Goal: Task Accomplishment & Management: Manage account settings

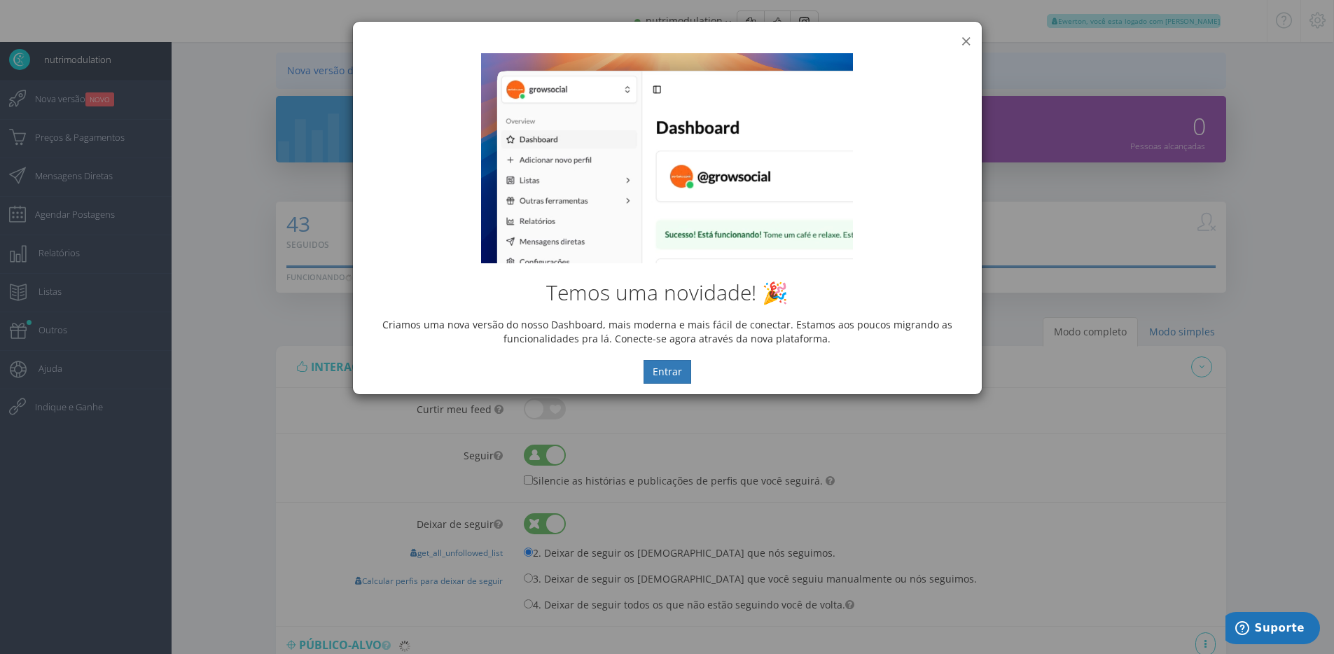
click at [969, 39] on button "×" at bounding box center [966, 41] width 11 height 19
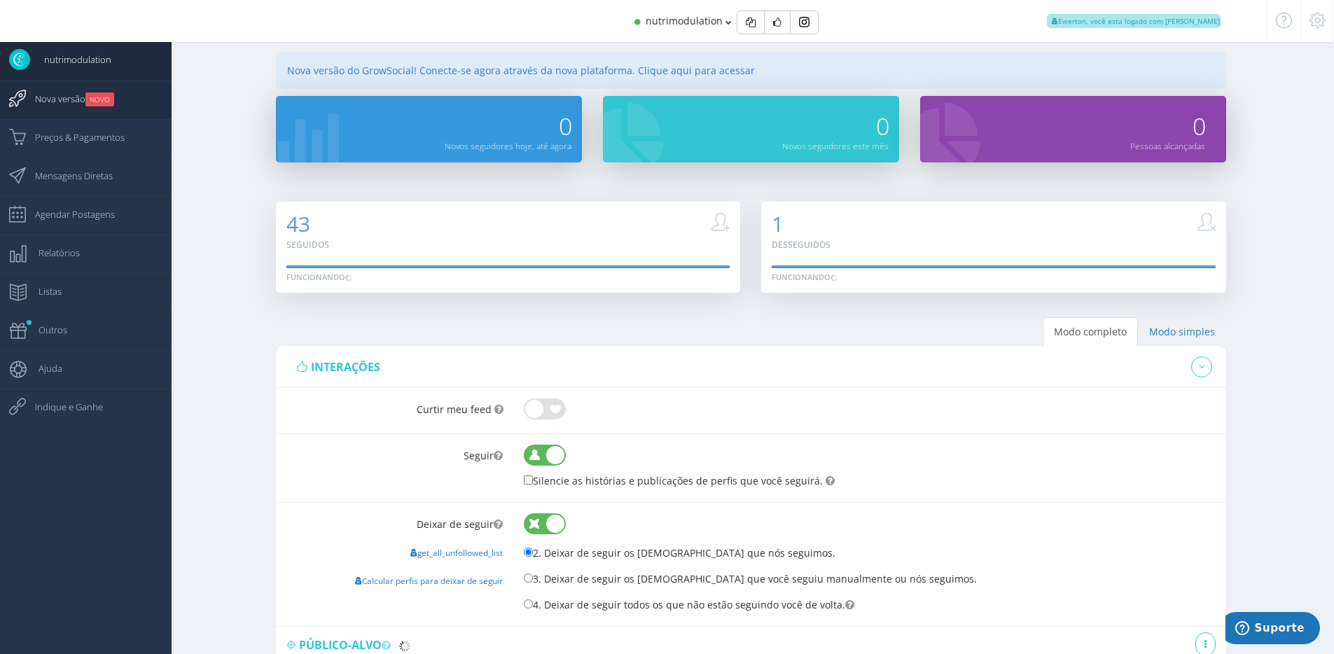
click at [116, 111] on link "Nova versão NOVO" at bounding box center [86, 100] width 172 height 39
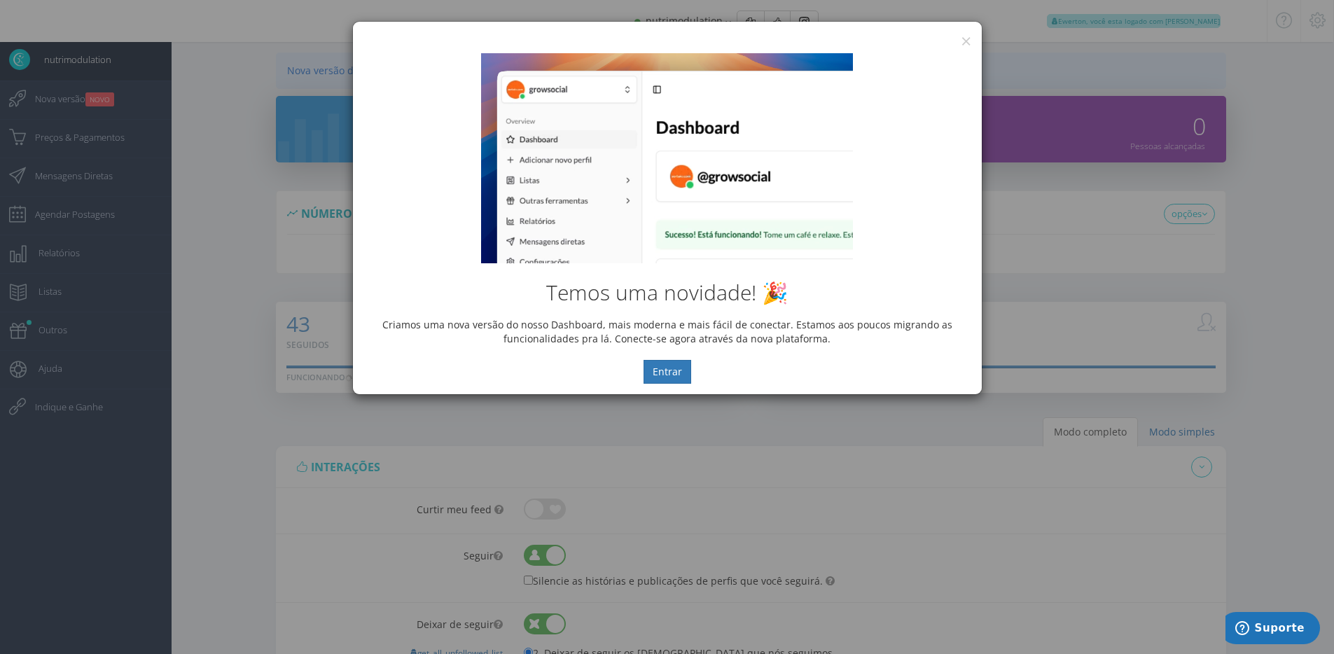
click at [114, 143] on div "× IG Grow Social Temos uma novidade! 🎉 Criamos uma nova versão do nosso Dashboa…" at bounding box center [667, 327] width 1334 height 654
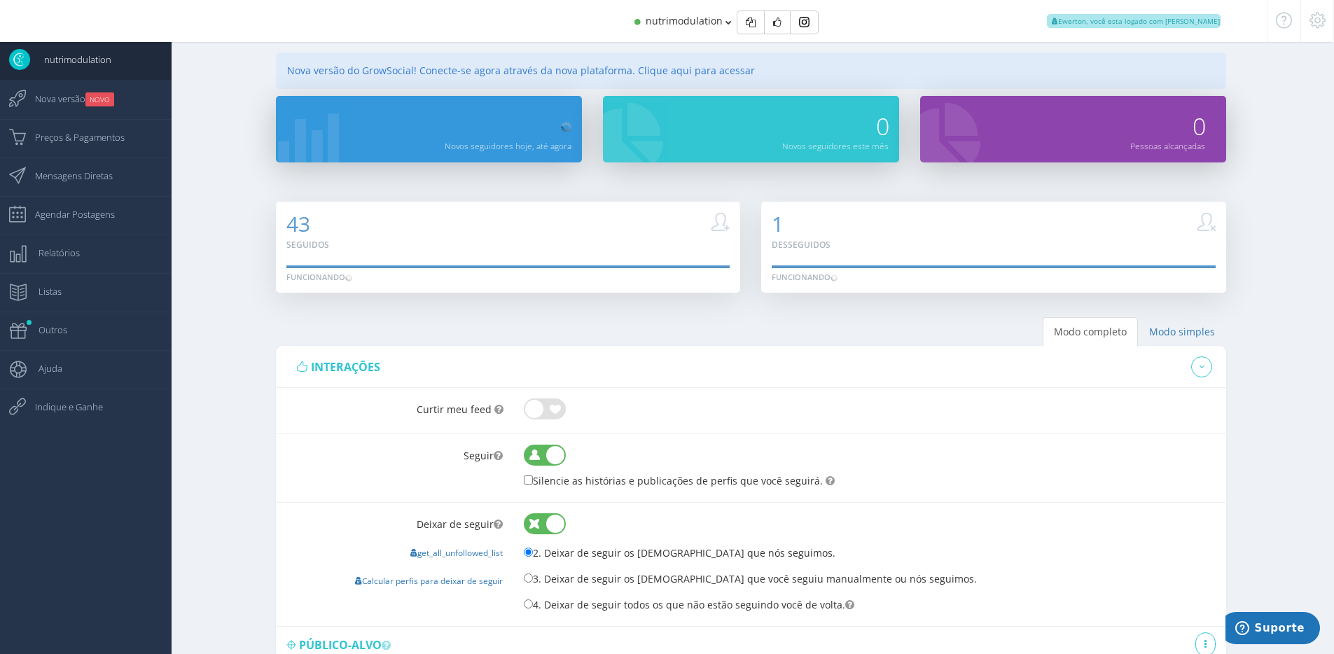
click at [107, 139] on span "Preços & Pagamentos" at bounding box center [73, 137] width 104 height 35
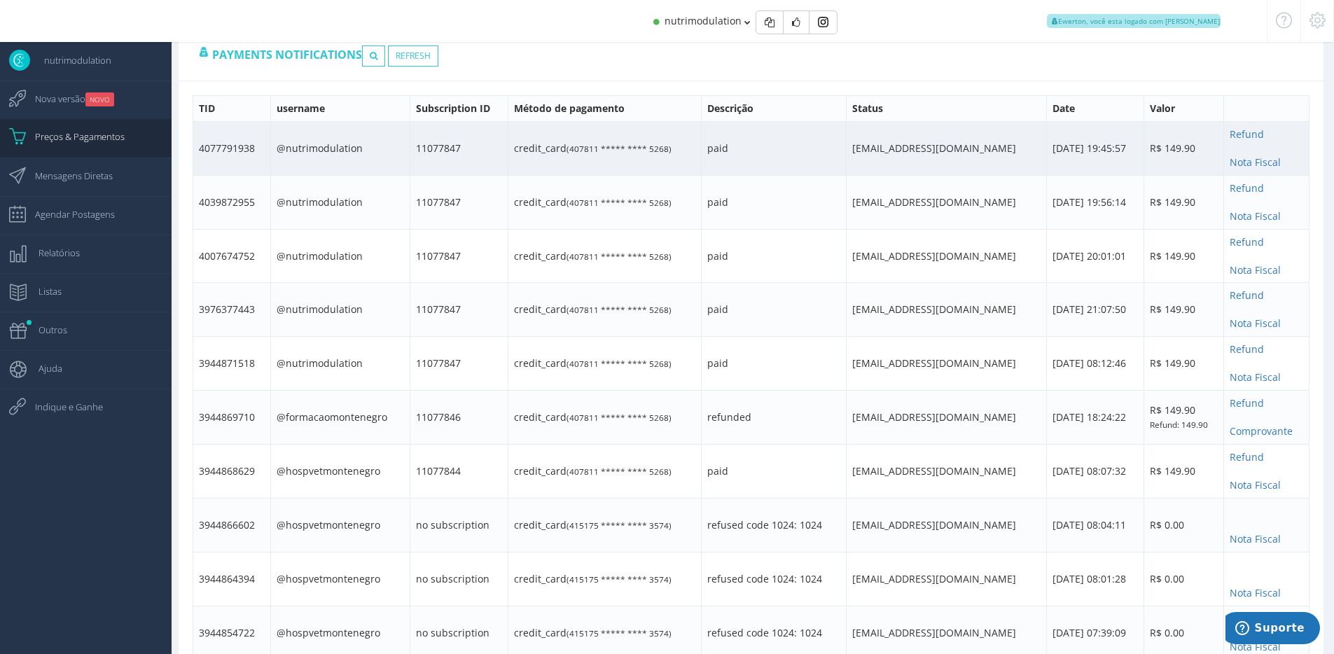
scroll to position [923, 0]
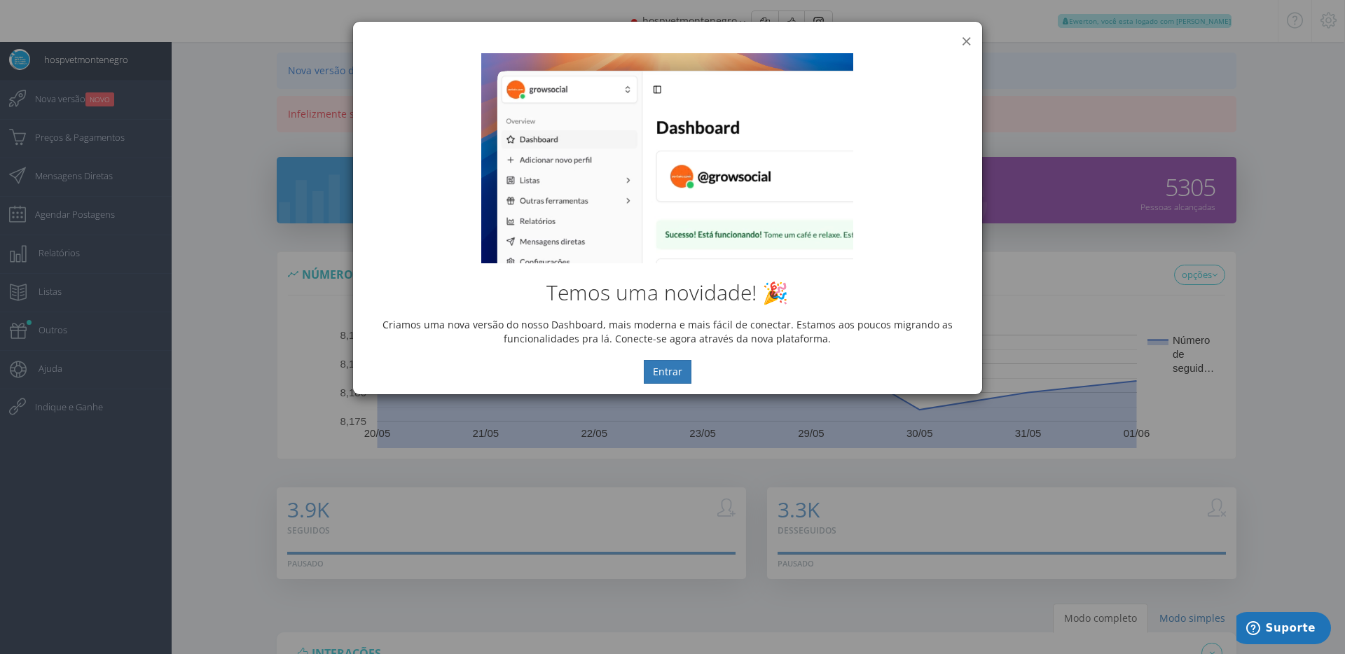
click at [964, 34] on button "×" at bounding box center [966, 41] width 11 height 19
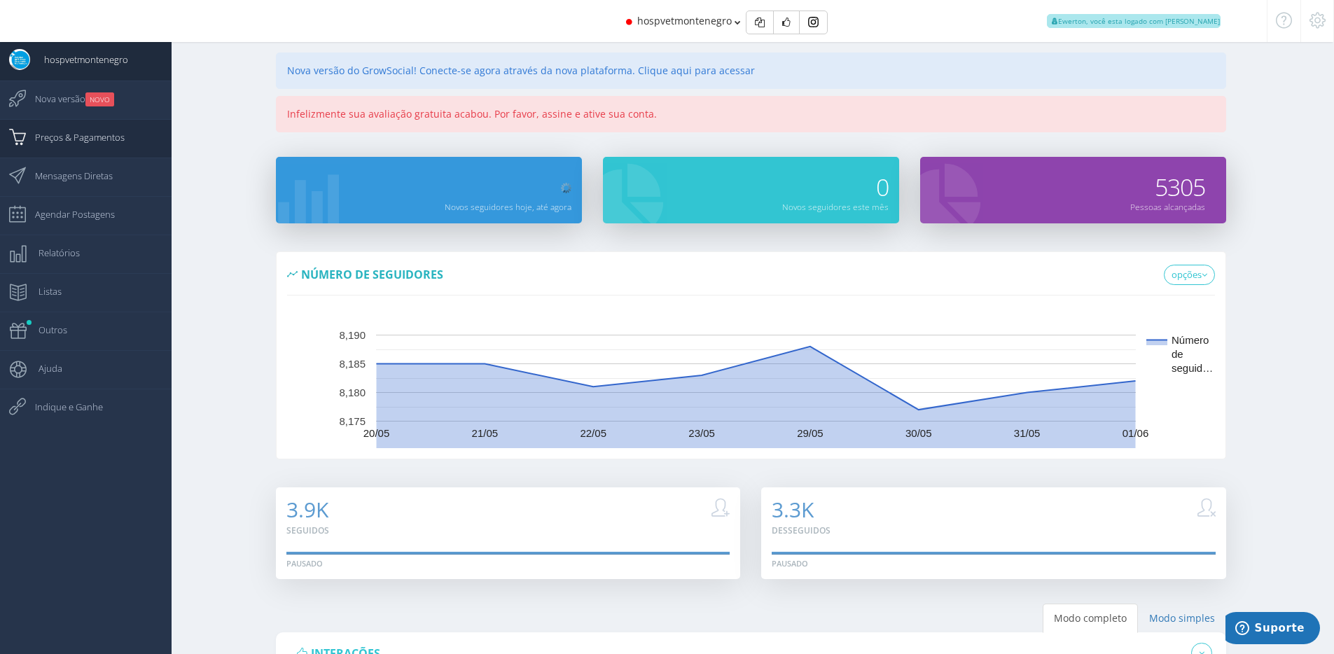
click at [116, 144] on span "Preços & Pagamentos" at bounding box center [73, 137] width 104 height 35
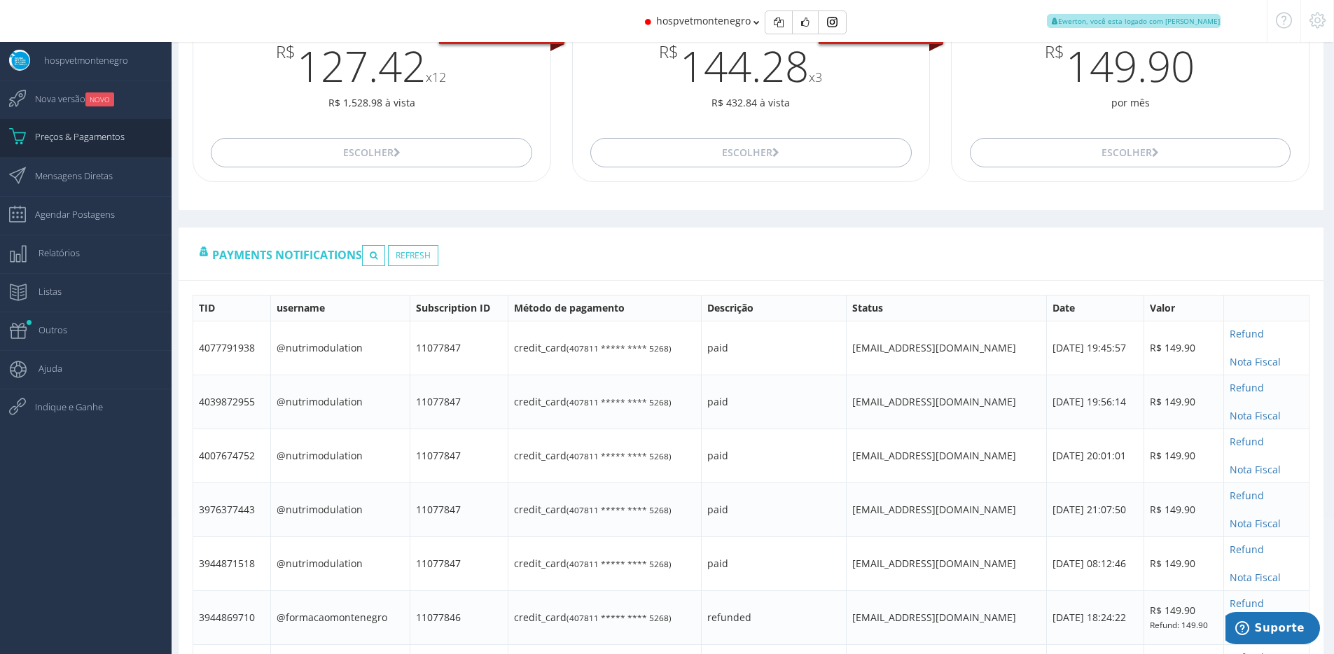
scroll to position [444, 0]
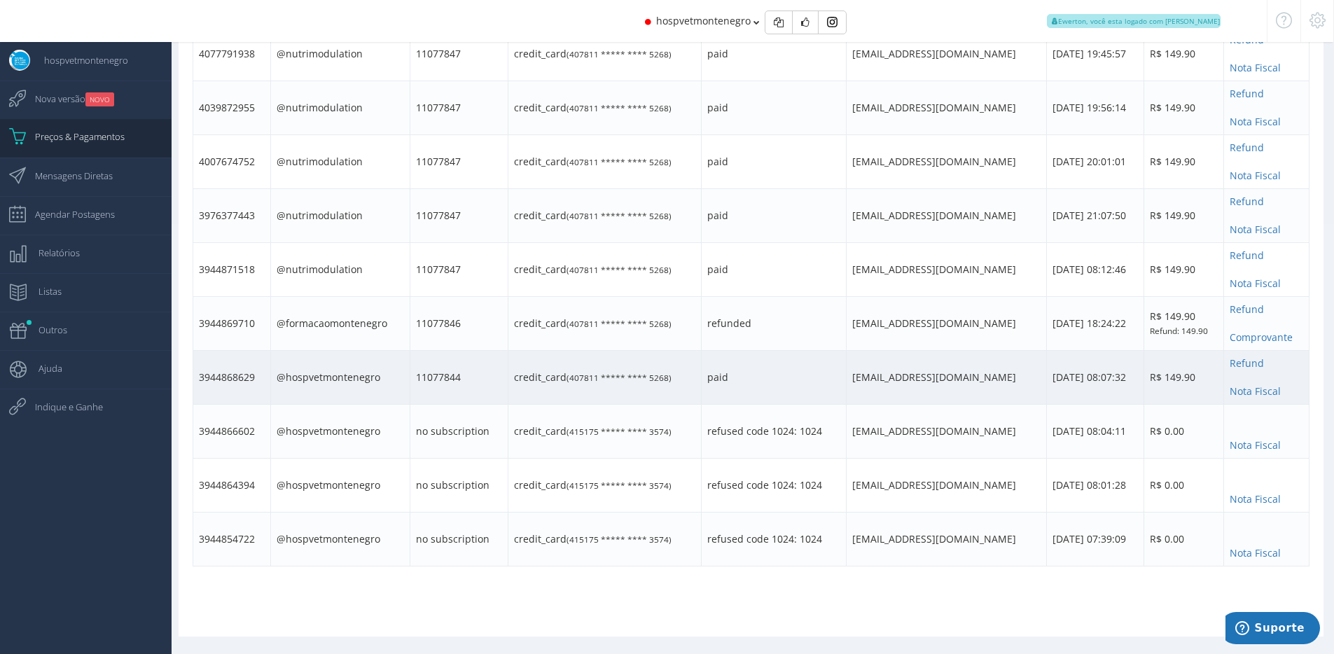
drag, startPoint x: 388, startPoint y: 379, endPoint x: 288, endPoint y: 376, distance: 100.2
click at [288, 376] on td "@hospvetmontenegro" at bounding box center [340, 377] width 140 height 54
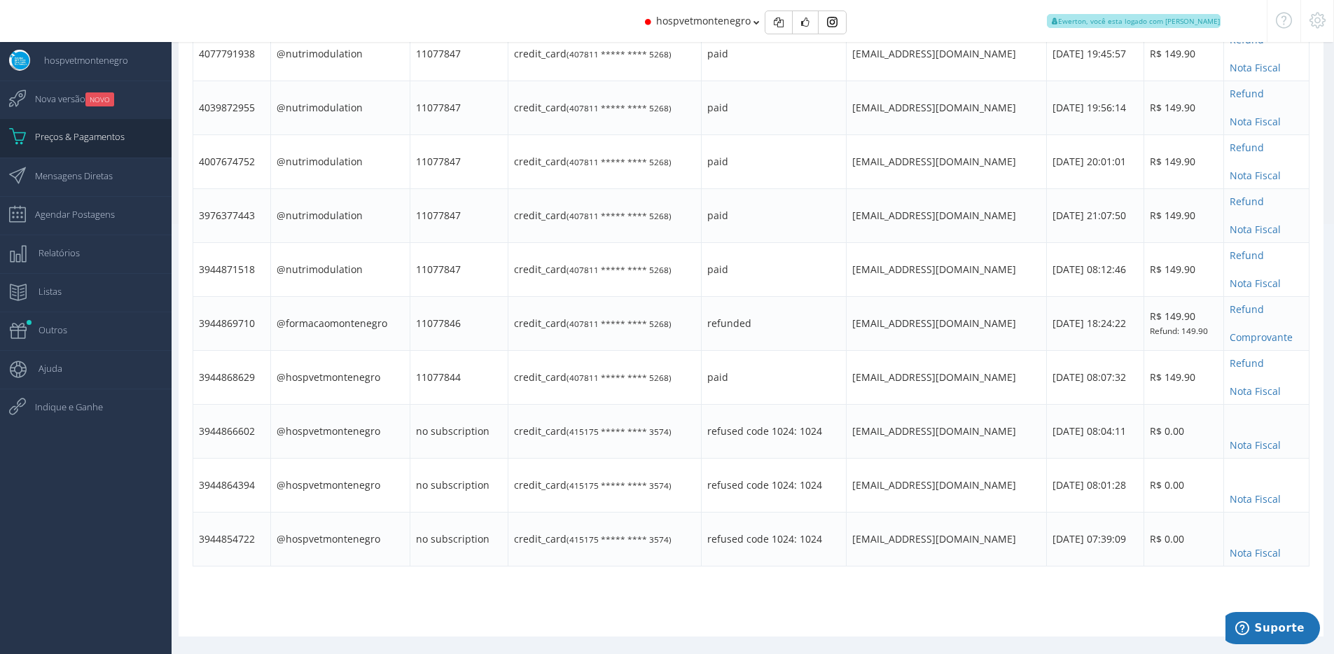
copy td "hospvetmontenegro"
